Goal: Communication & Community: Answer question/provide support

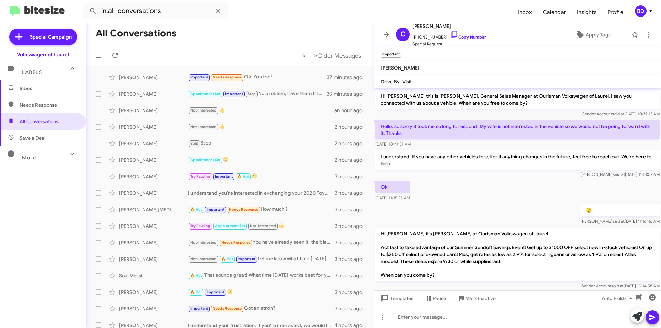
scroll to position [178, 0]
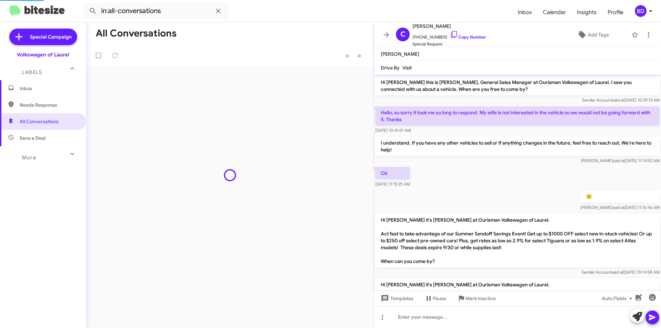
scroll to position [164, 0]
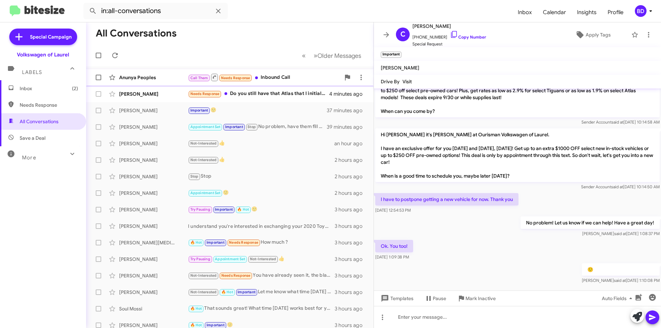
click at [174, 78] on div "Anunya Peoples" at bounding box center [153, 77] width 69 height 7
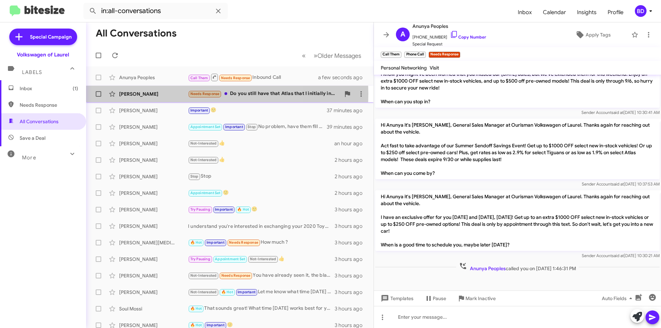
click at [161, 94] on div "Donna Orea" at bounding box center [153, 94] width 69 height 7
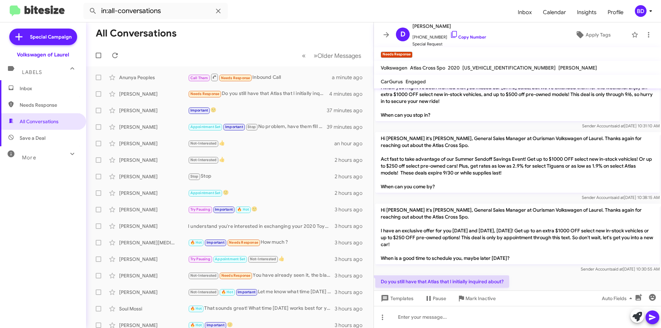
scroll to position [698, 0]
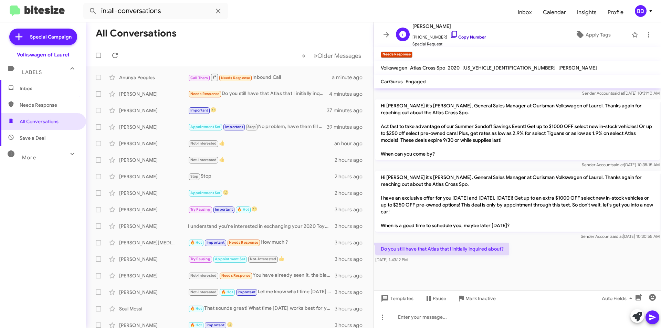
click at [461, 36] on link "Copy Number" at bounding box center [468, 36] width 36 height 5
paste div
click at [651, 319] on icon at bounding box center [652, 318] width 7 height 6
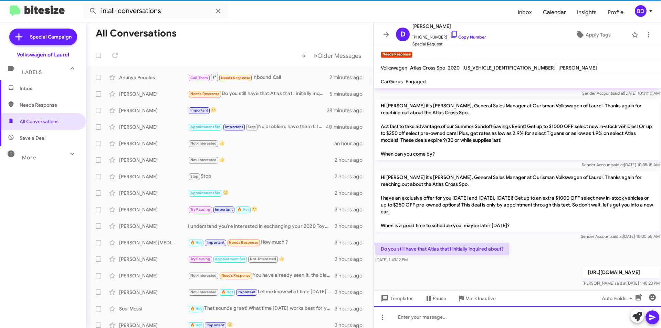
scroll to position [0, 0]
